Goal: Task Accomplishment & Management: Use online tool/utility

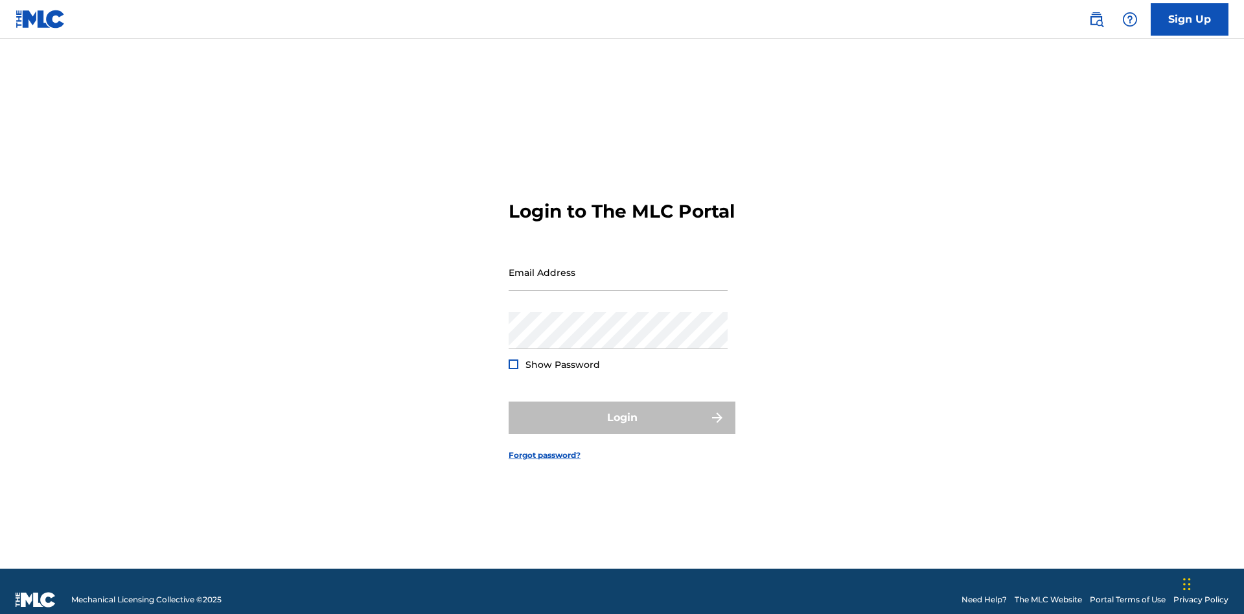
scroll to position [17, 0]
click at [618, 266] on input "Email Address" at bounding box center [618, 272] width 219 height 37
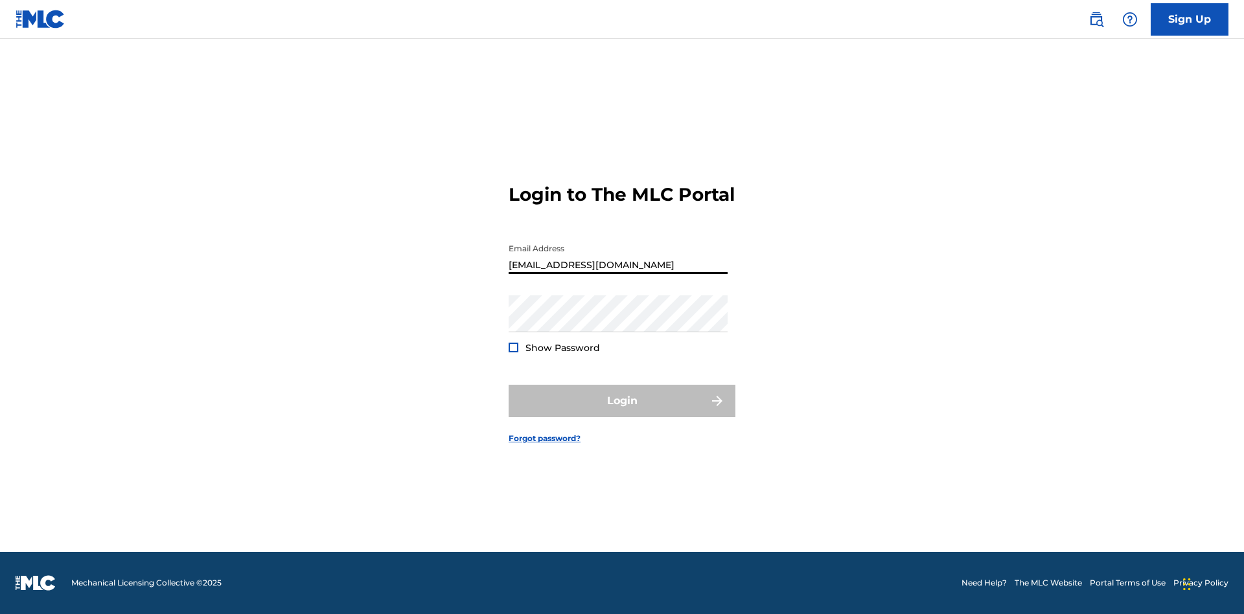
type input "[EMAIL_ADDRESS][DOMAIN_NAME]"
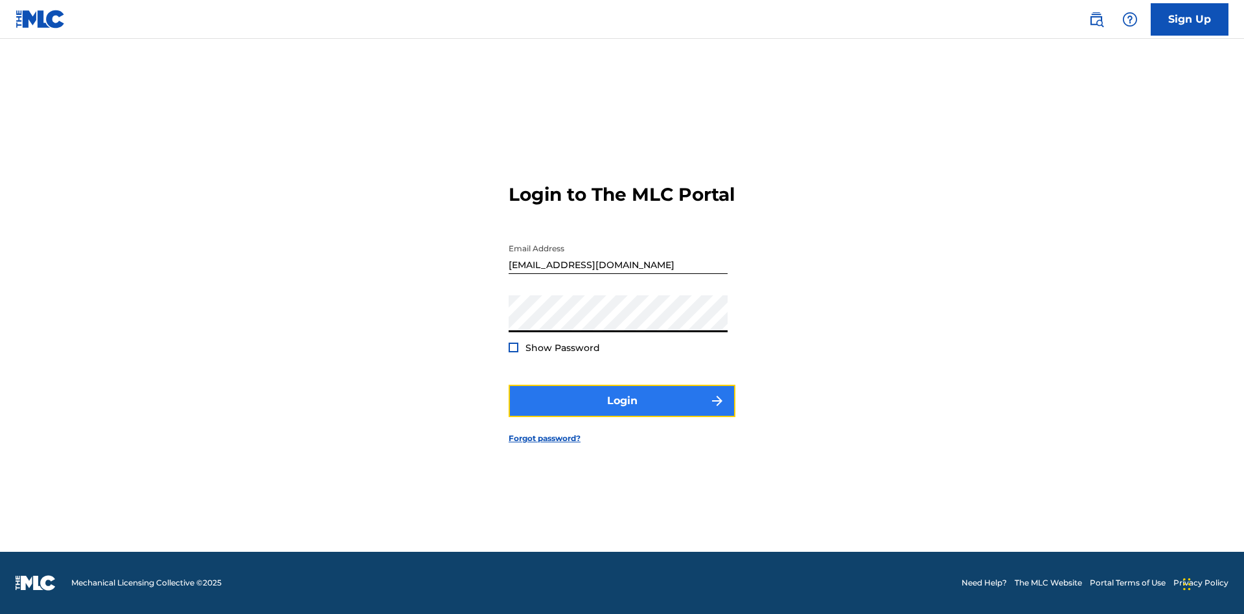
click at [622, 412] on button "Login" at bounding box center [622, 401] width 227 height 32
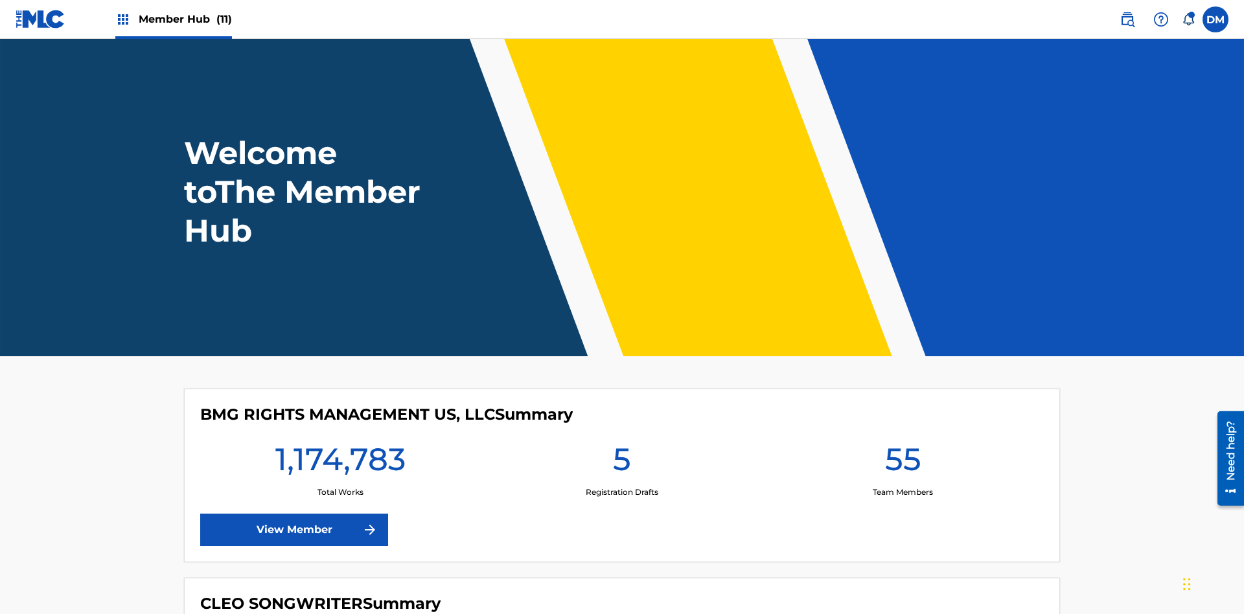
scroll to position [56, 0]
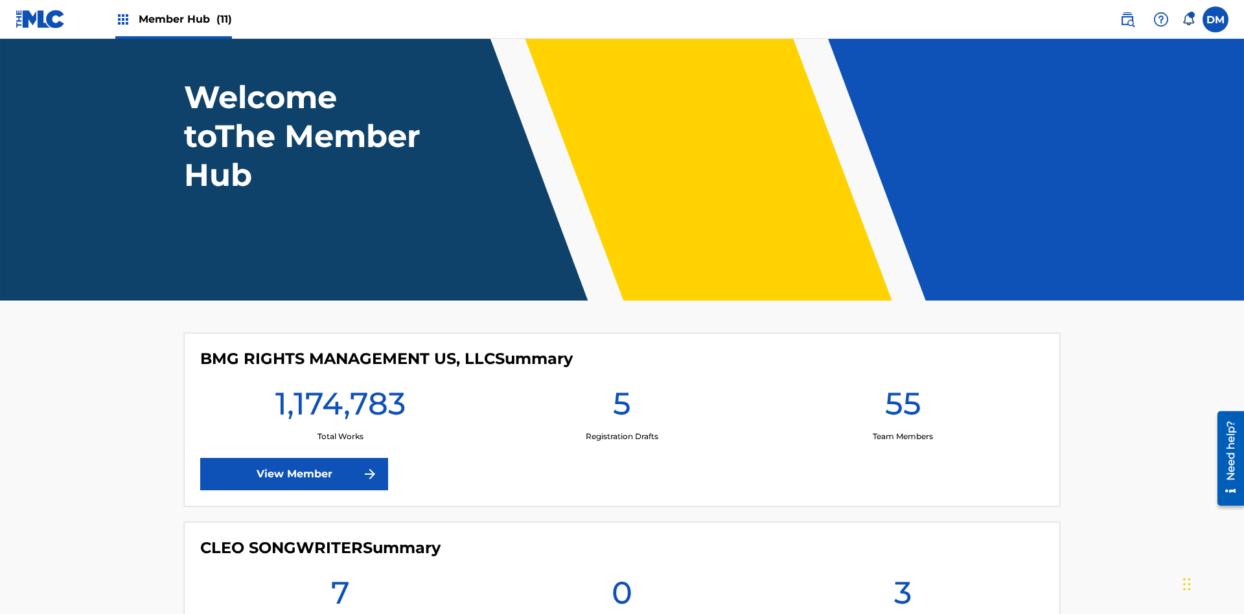
click at [185, 19] on span "Member Hub (11)" at bounding box center [185, 19] width 93 height 15
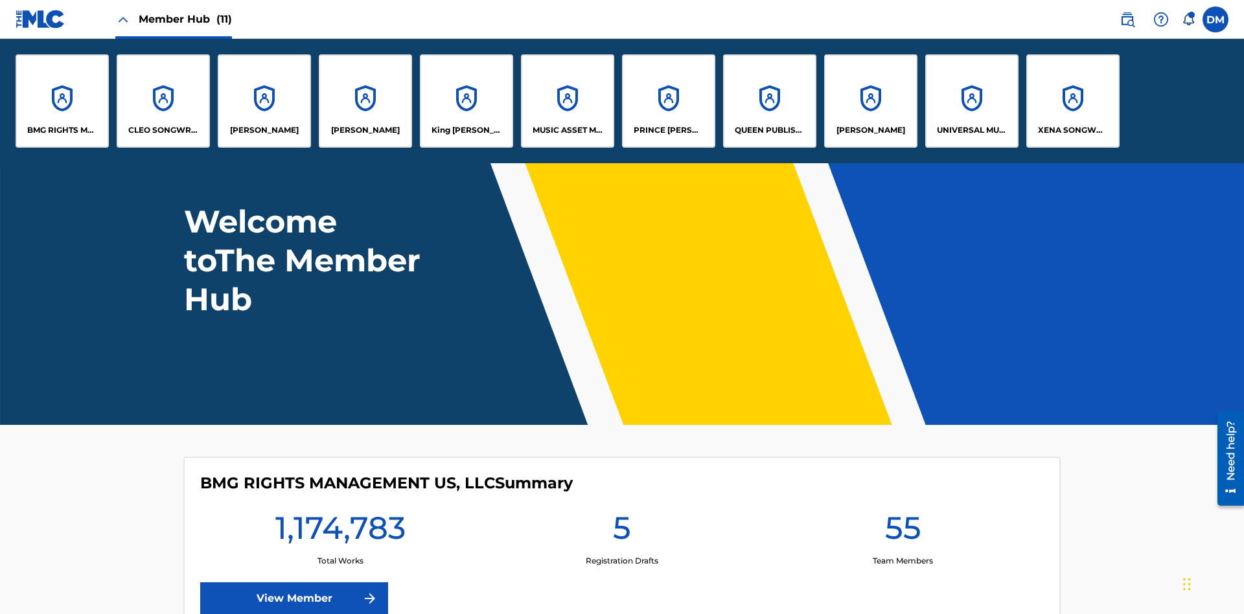
scroll to position [0, 0]
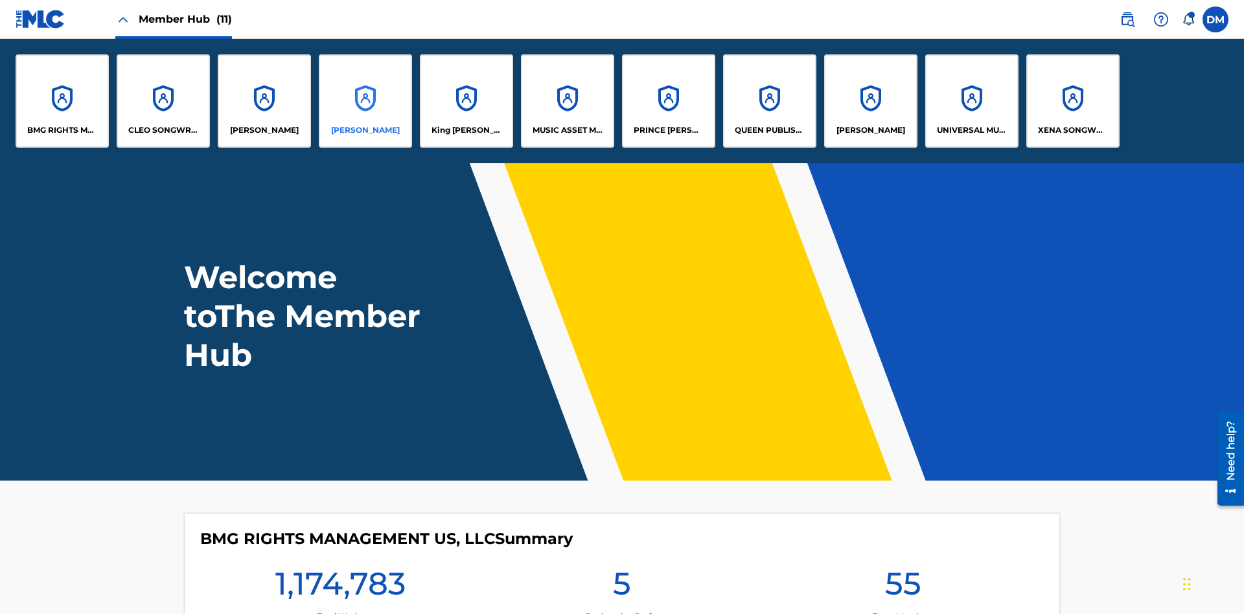
click at [365, 130] on p "[PERSON_NAME]" at bounding box center [365, 130] width 69 height 12
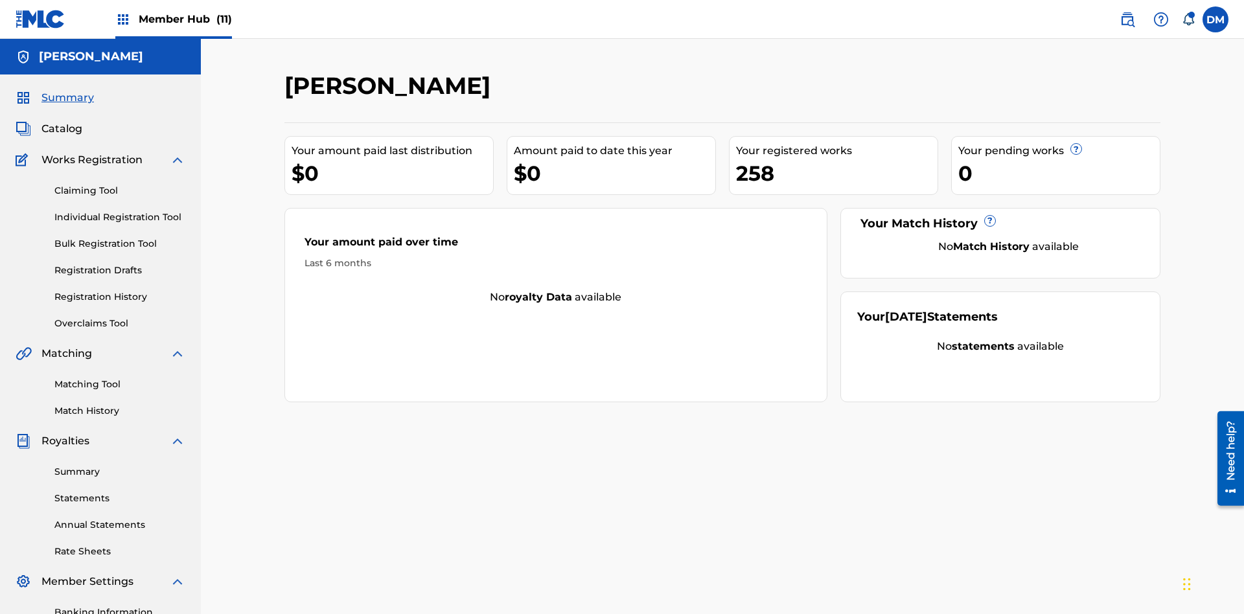
scroll to position [189, 0]
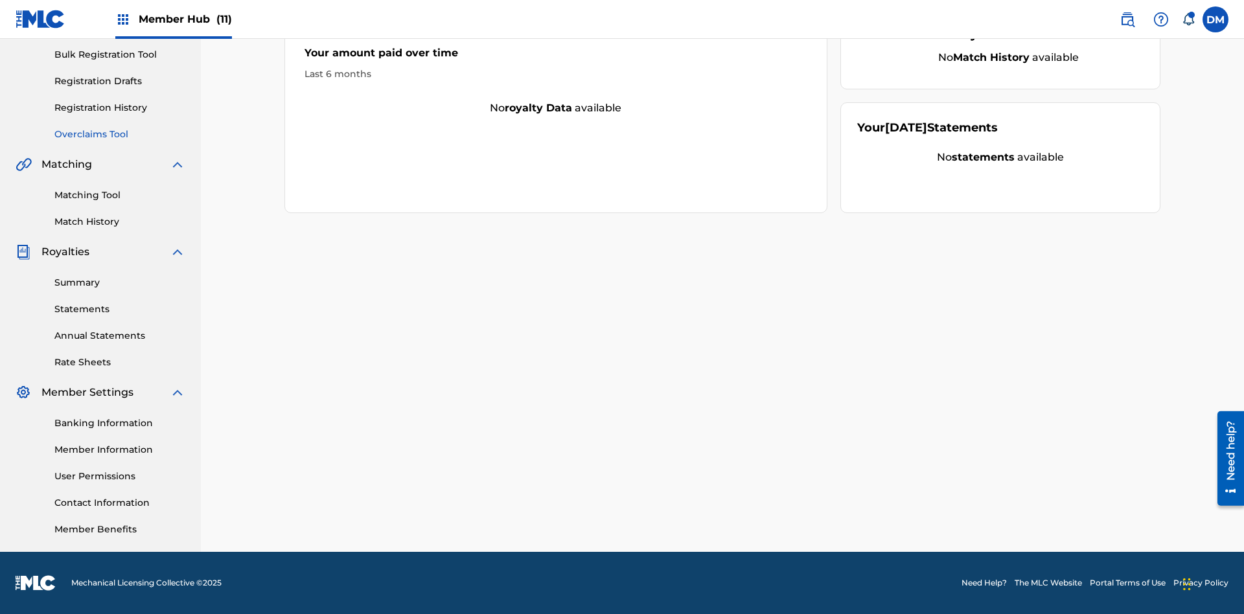
click at [120, 134] on link "Overclaims Tool" at bounding box center [119, 135] width 131 height 14
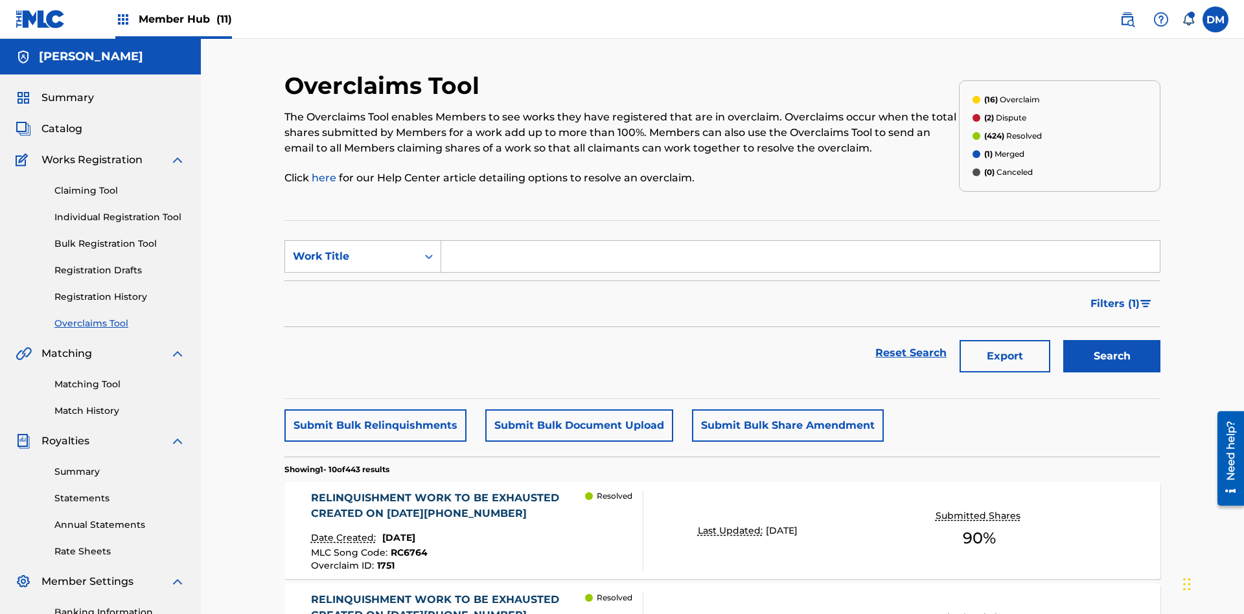
scroll to position [167, 0]
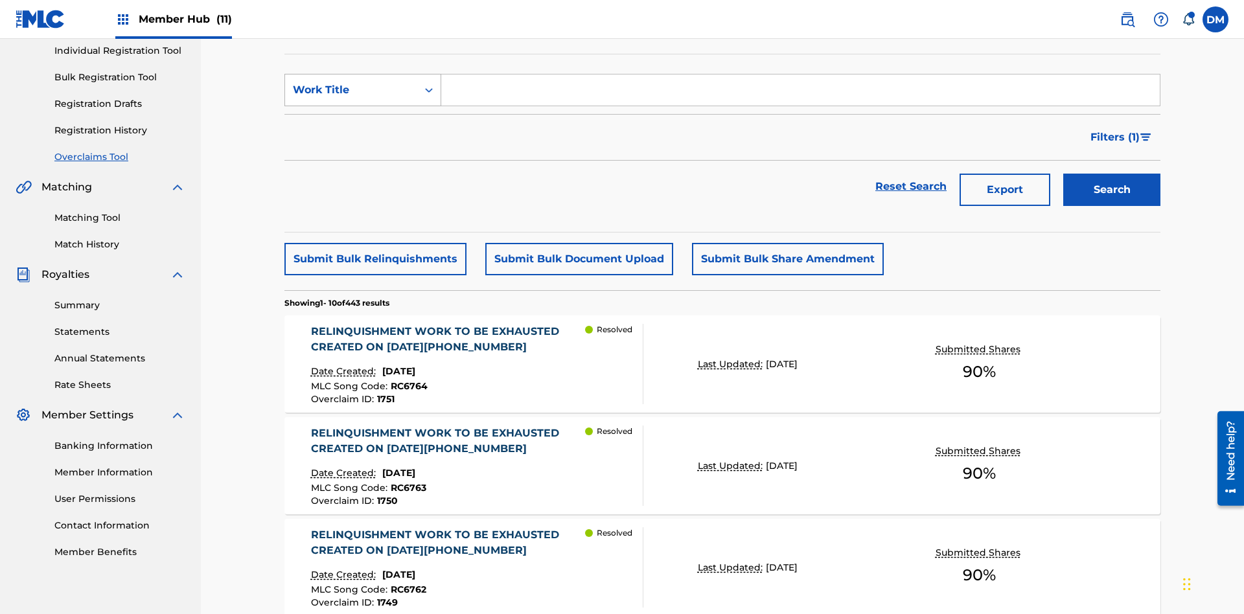
click at [351, 90] on div "Work Title" at bounding box center [351, 90] width 117 height 16
click at [363, 155] on div "Overclaim ID" at bounding box center [362, 155] width 155 height 32
click at [800, 93] on input "Search Form" at bounding box center [800, 90] width 719 height 31
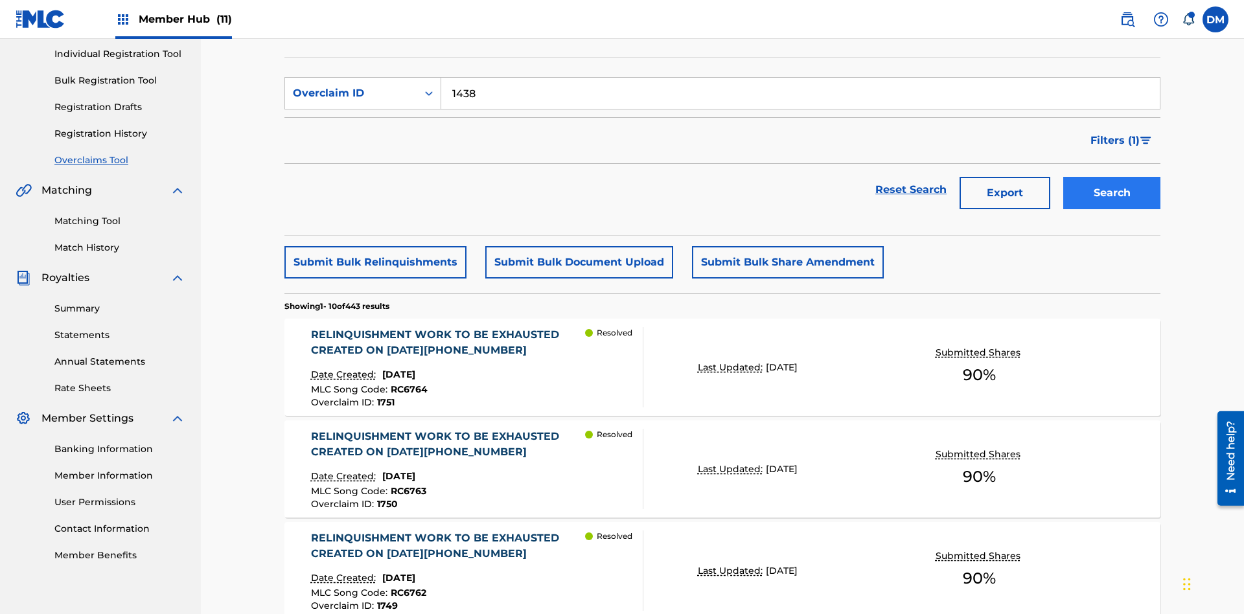
type input "1438"
click at [1112, 177] on button "Search" at bounding box center [1111, 193] width 97 height 32
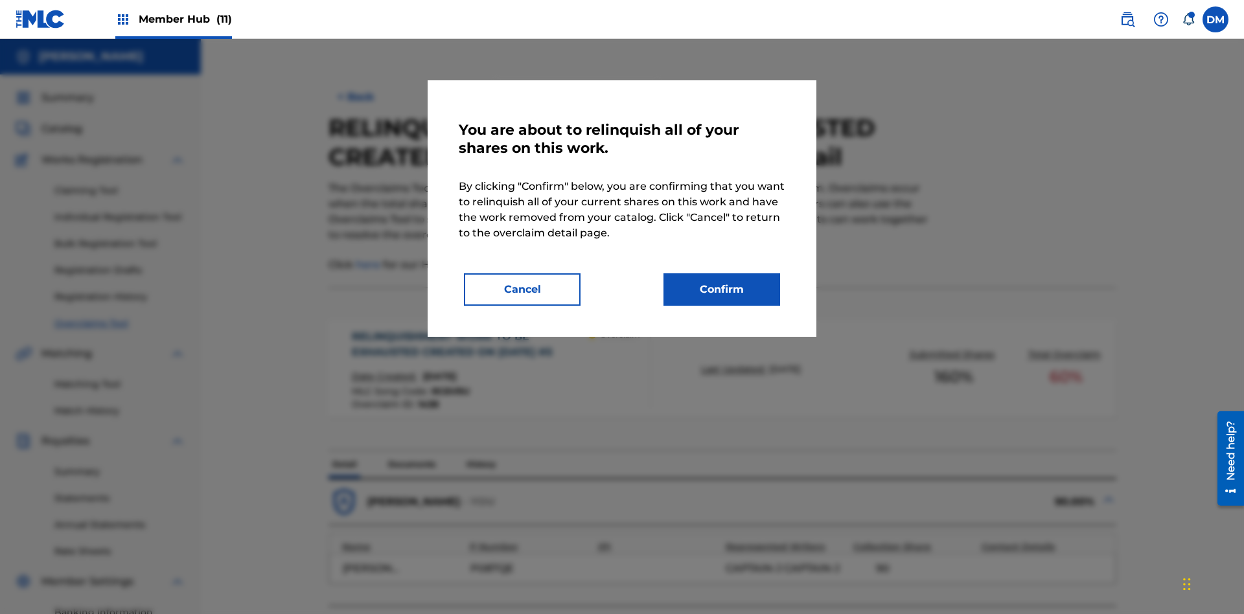
scroll to position [407, 0]
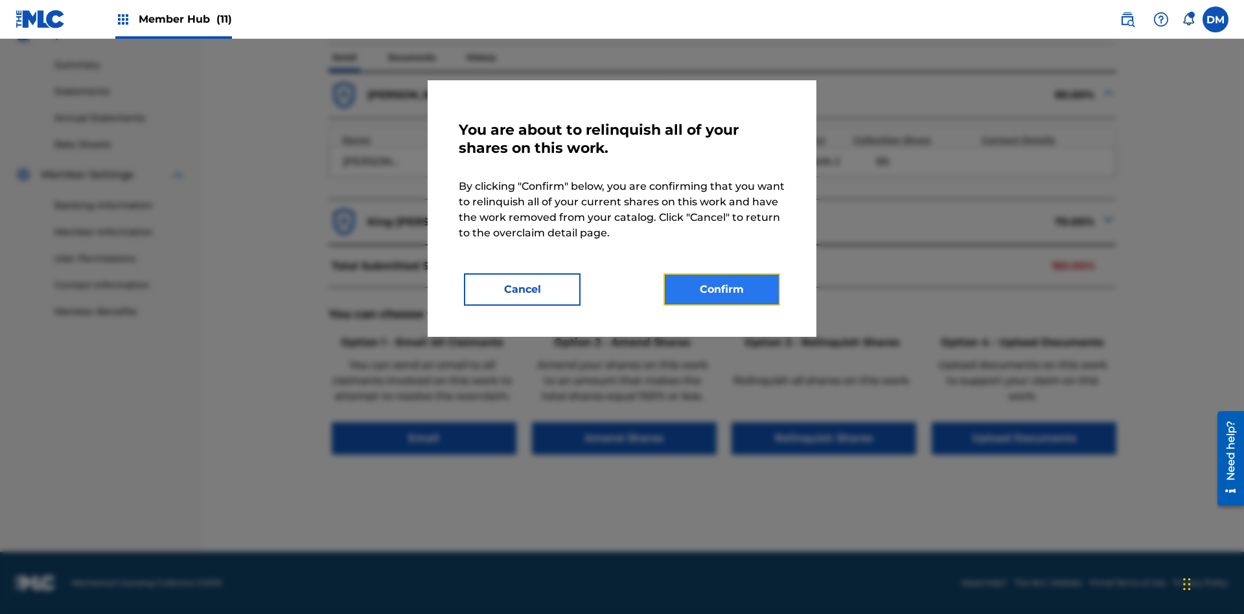
click at [722, 290] on button "Confirm" at bounding box center [721, 289] width 117 height 32
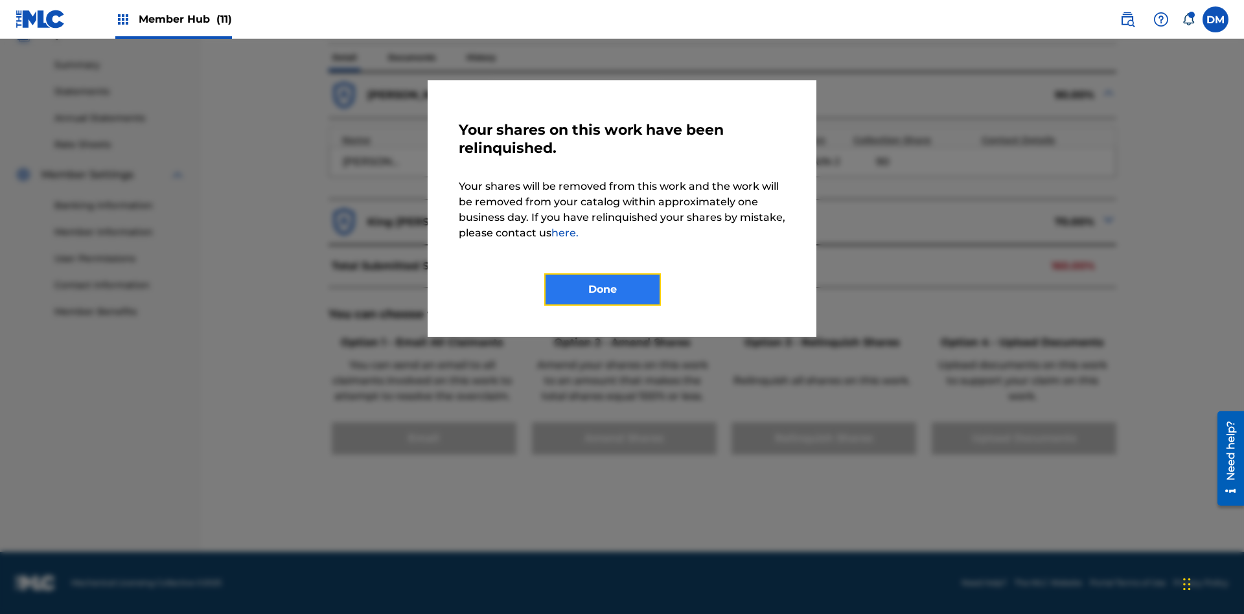
click at [603, 290] on button "Done" at bounding box center [602, 289] width 117 height 32
